Goal: Obtain resource: Obtain resource

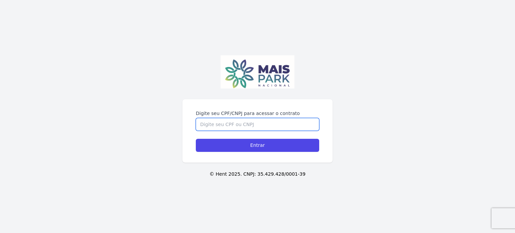
click at [291, 130] on input "Digite seu CPF/CNPJ para acessar o contrato" at bounding box center [257, 124] width 123 height 13
type input "12761091647"
click at [196, 139] on input "Entrar" at bounding box center [257, 145] width 123 height 13
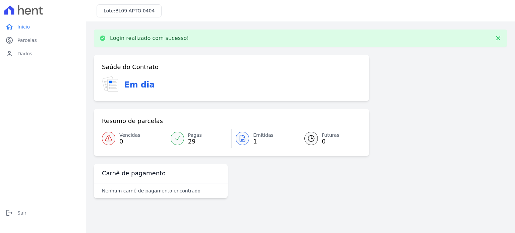
click at [240, 139] on icon at bounding box center [242, 138] width 8 height 8
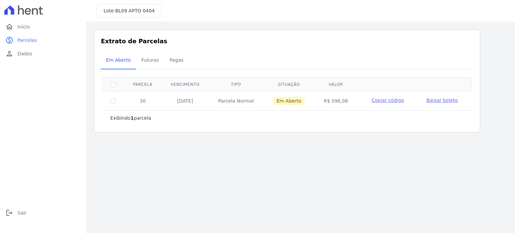
click at [442, 100] on span "Baixar boleto" at bounding box center [441, 100] width 31 height 5
